Goal: Information Seeking & Learning: Learn about a topic

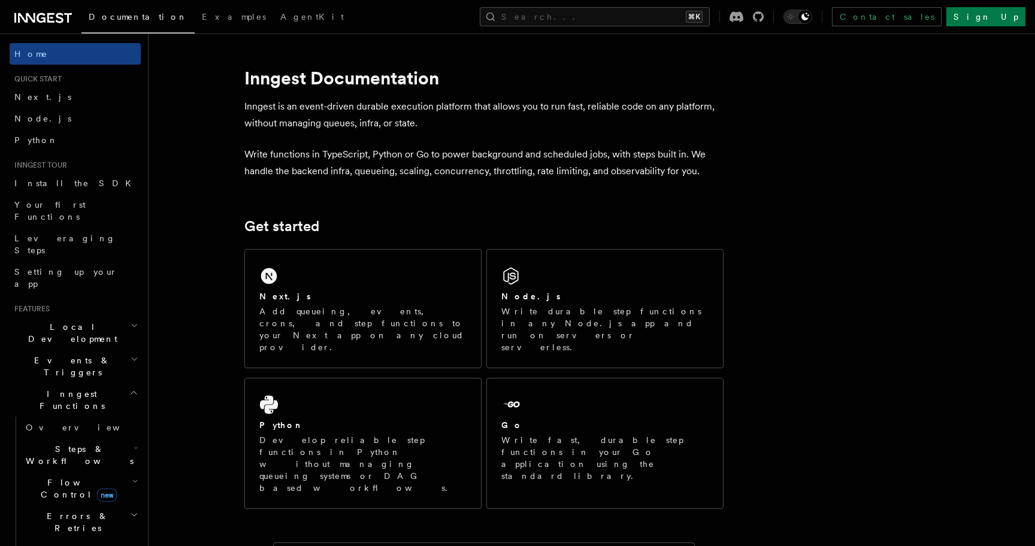
scroll to position [412, 0]
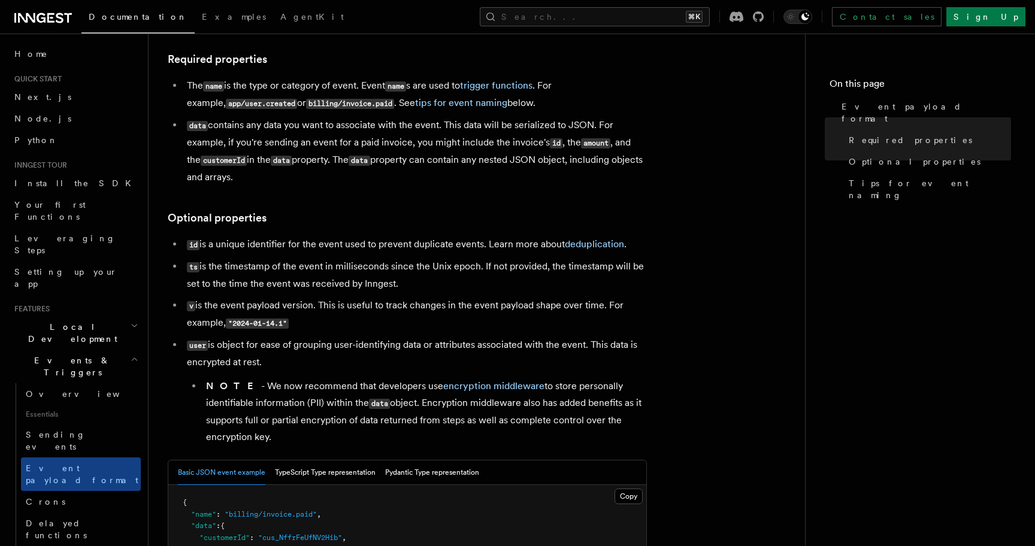
scroll to position [113, 0]
